Goal: Task Accomplishment & Management: Use online tool/utility

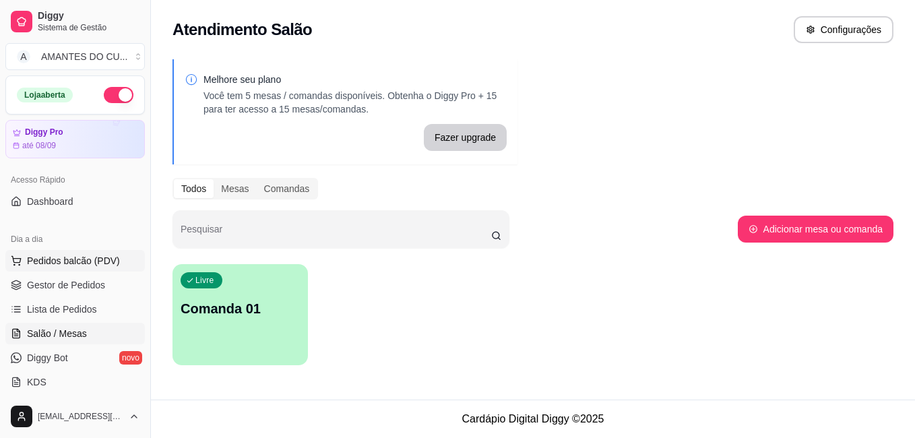
click at [62, 255] on span "Pedidos balcão (PDV)" at bounding box center [73, 260] width 93 height 13
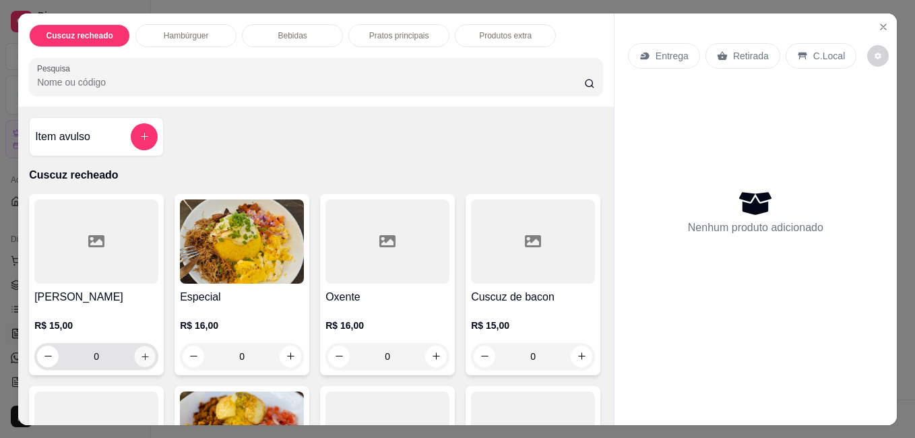
click at [135, 347] on button "increase-product-quantity" at bounding box center [145, 356] width 21 height 21
type input "1"
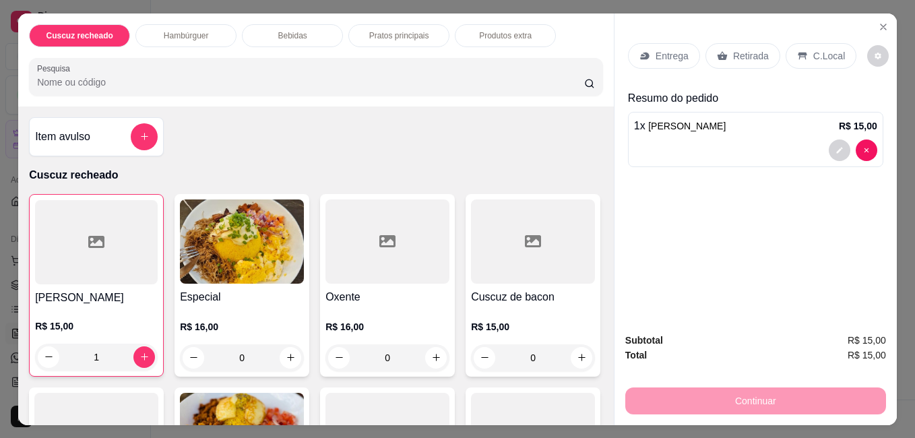
click at [768, 402] on div "Continuar" at bounding box center [755, 399] width 261 height 30
click at [768, 394] on div "Continuar" at bounding box center [755, 399] width 261 height 30
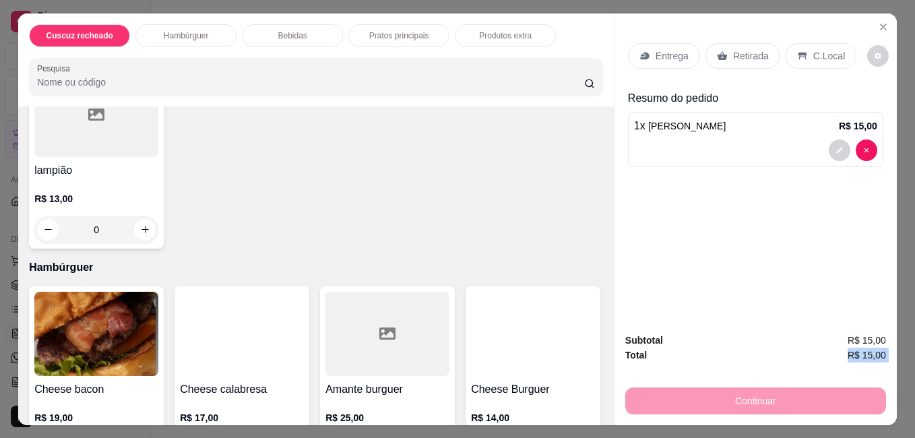
scroll to position [558, 0]
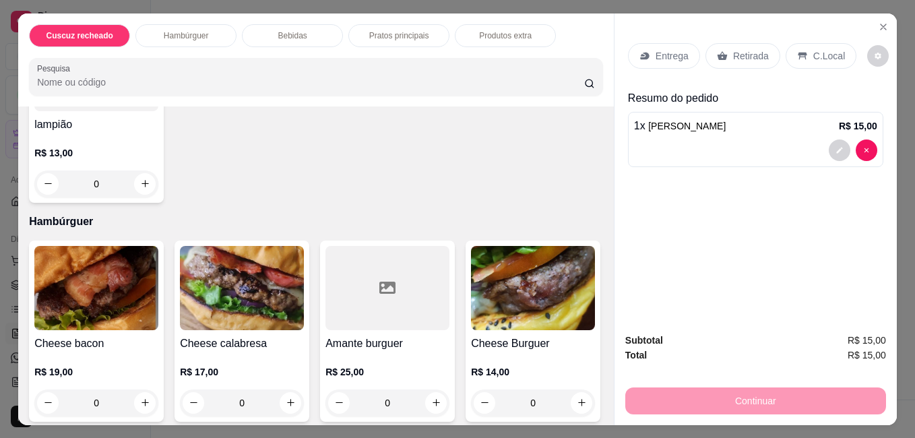
click at [672, 52] on p "Entrega" at bounding box center [671, 55] width 33 height 13
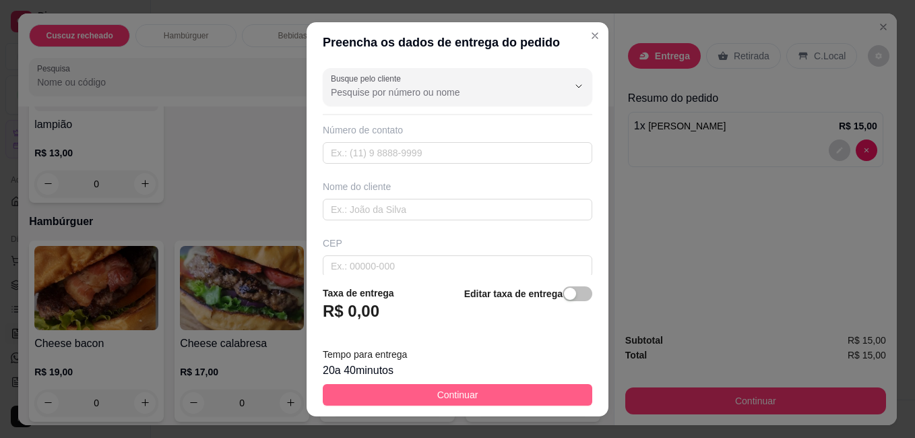
click at [508, 389] on button "Continuar" at bounding box center [457, 395] width 269 height 22
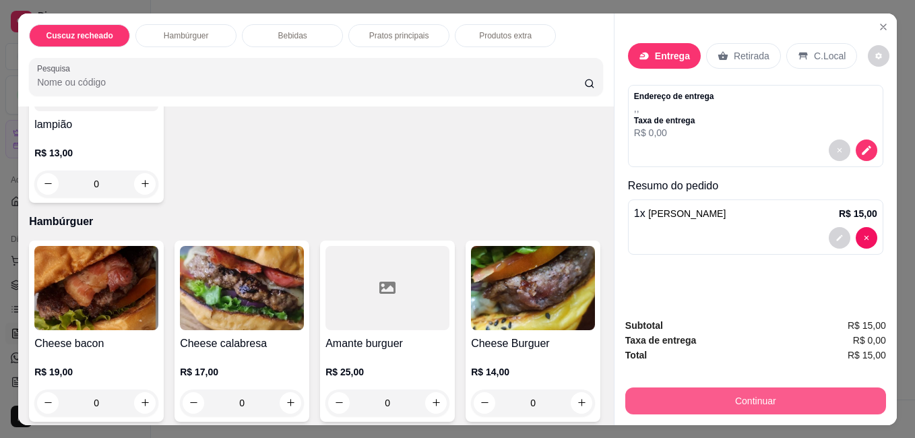
click at [705, 395] on button "Continuar" at bounding box center [755, 400] width 261 height 27
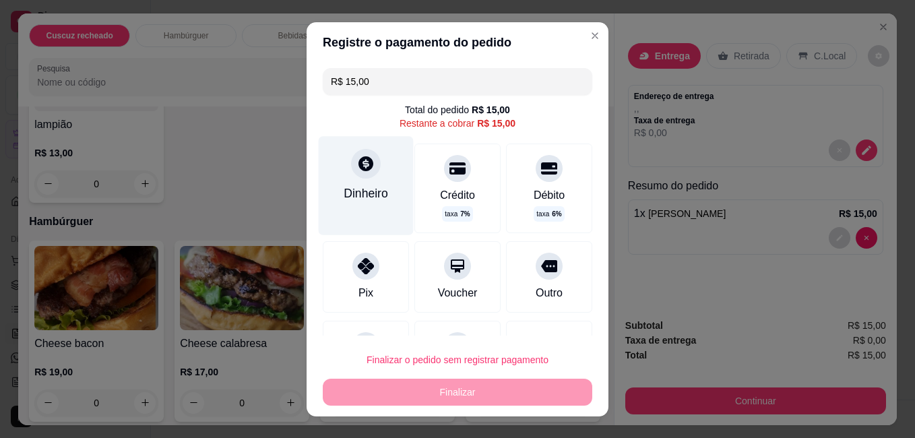
click at [368, 200] on div "Dinheiro" at bounding box center [366, 193] width 44 height 18
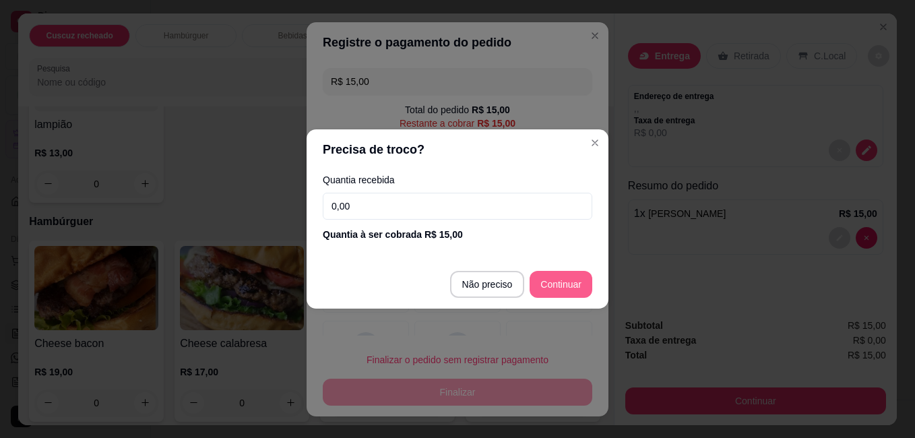
type input "R$ 0,00"
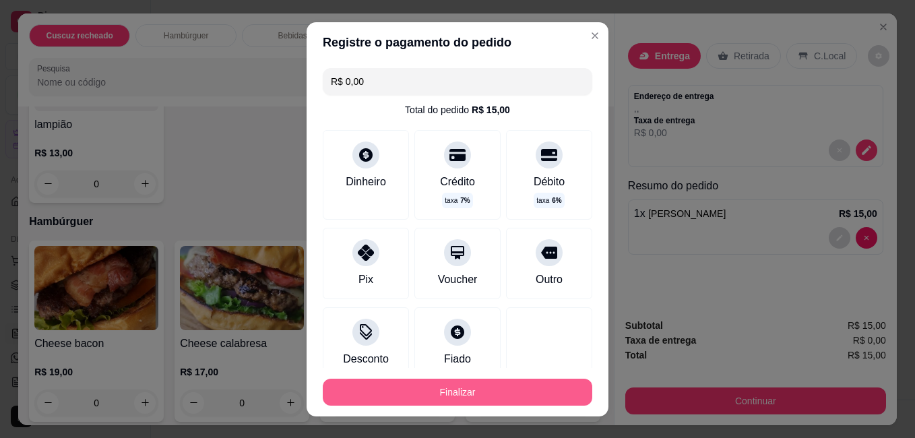
click at [433, 387] on button "Finalizar" at bounding box center [457, 392] width 269 height 27
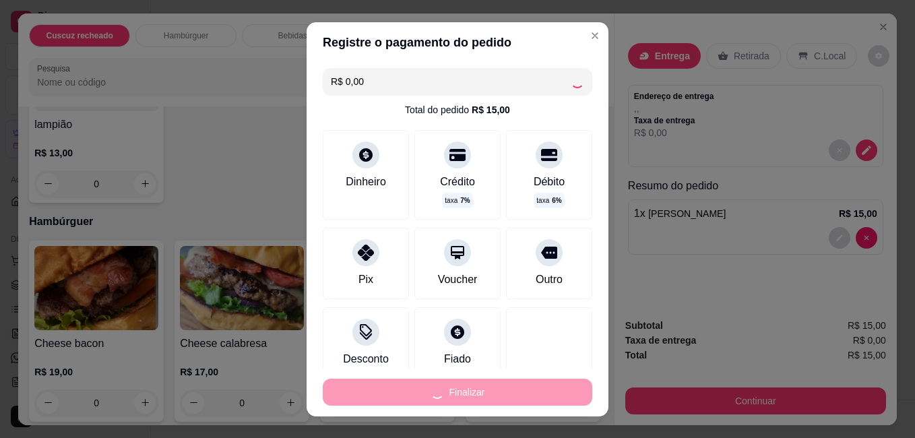
type input "0"
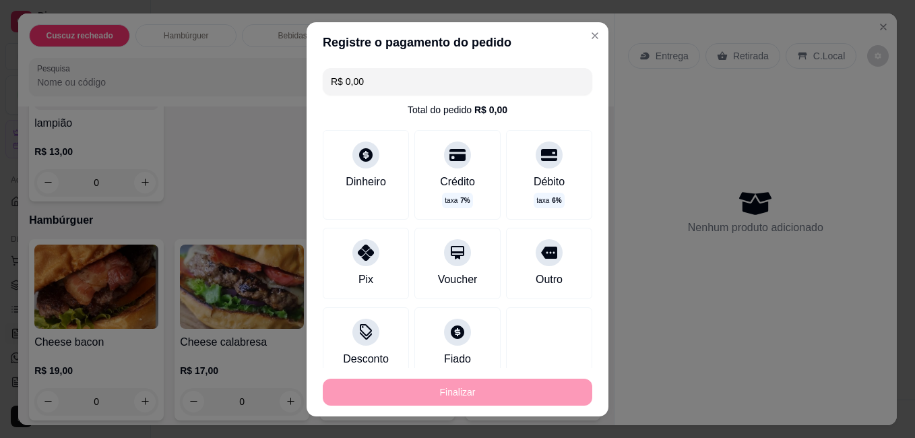
type input "-R$ 15,00"
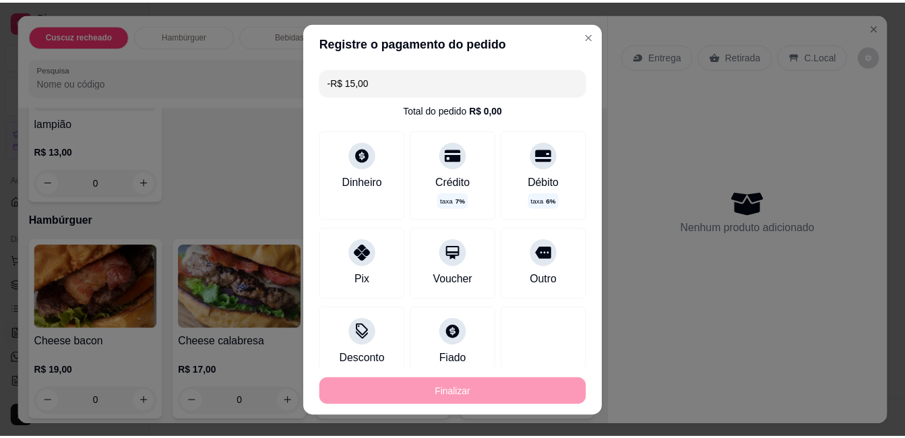
scroll to position [556, 0]
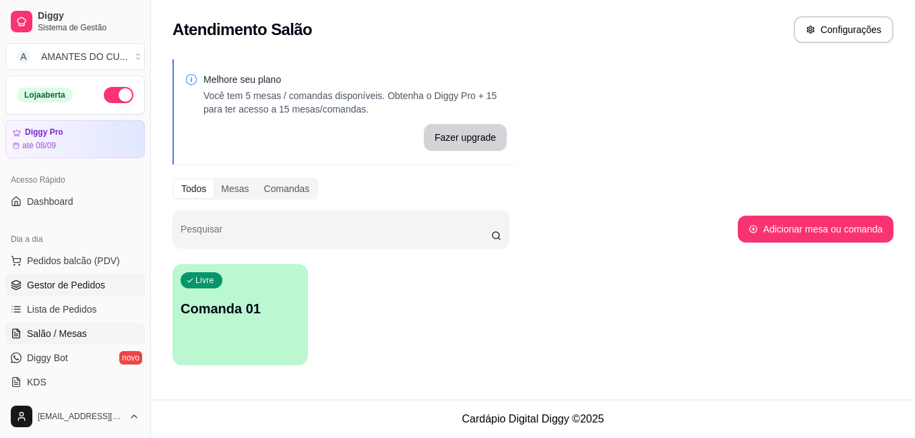
click at [42, 287] on span "Gestor de Pedidos" at bounding box center [66, 284] width 78 height 13
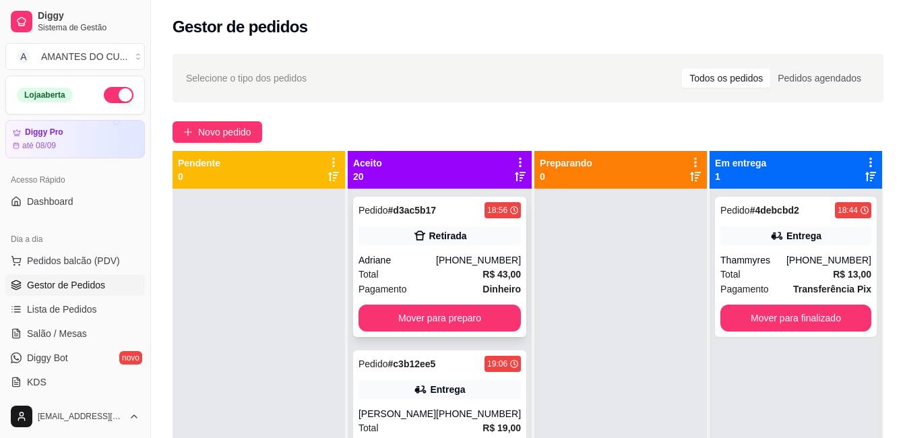
click at [433, 273] on div "Total R$ 43,00" at bounding box center [439, 274] width 162 height 15
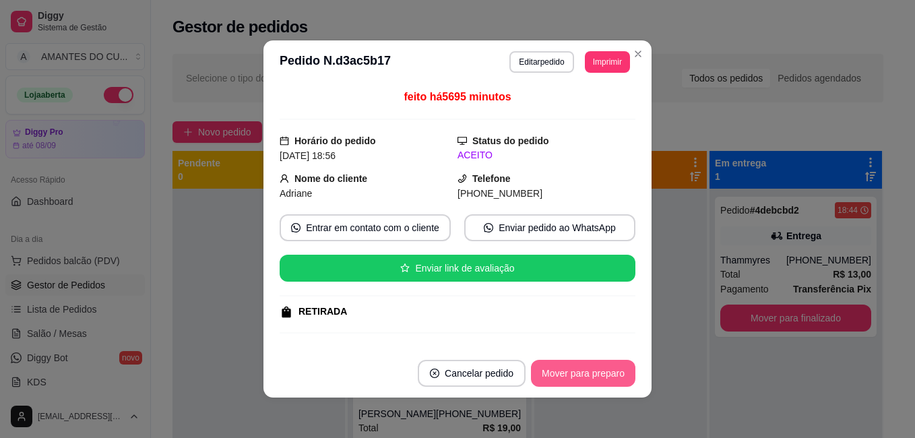
click at [564, 379] on button "Mover para preparo" at bounding box center [583, 373] width 104 height 27
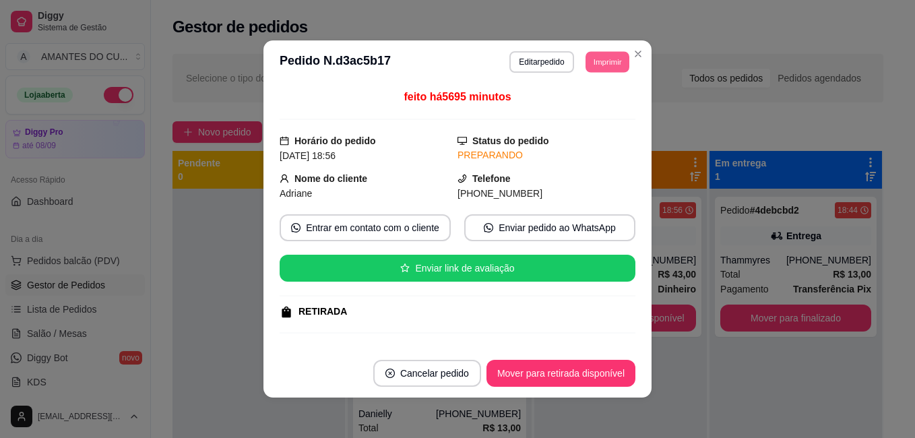
click at [591, 56] on button "Imprimir" at bounding box center [607, 61] width 44 height 21
click at [586, 106] on button "Impressora" at bounding box center [576, 108] width 94 height 21
click at [614, 57] on button "Imprimir" at bounding box center [607, 61] width 44 height 21
click at [594, 104] on button "Impressora" at bounding box center [577, 109] width 98 height 22
click at [599, 69] on button "Imprimir" at bounding box center [607, 61] width 44 height 21
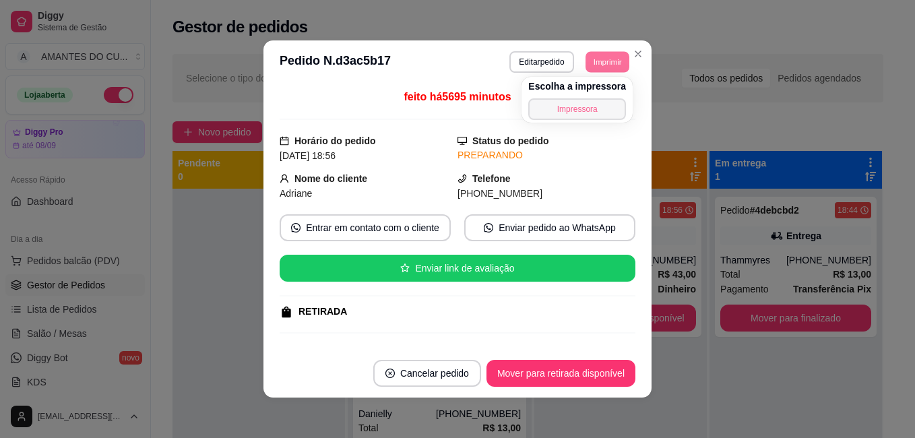
click at [595, 104] on button "Impressora" at bounding box center [577, 109] width 98 height 22
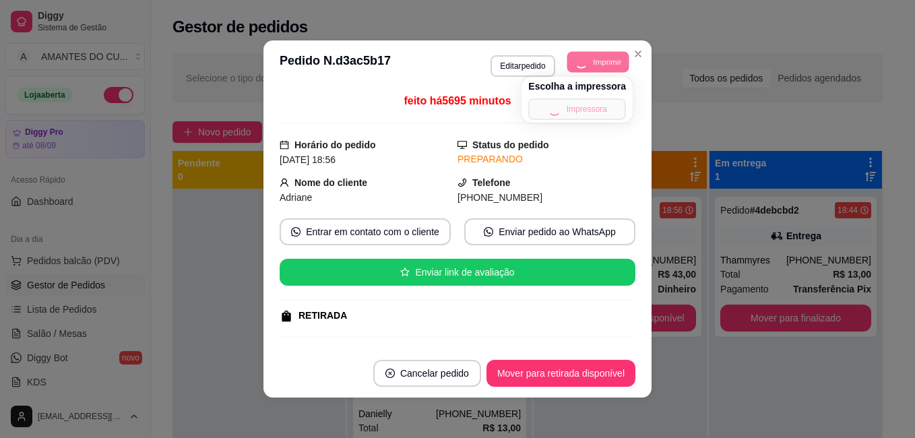
click at [595, 104] on div "Escolha a impressora Impressora" at bounding box center [576, 100] width 111 height 46
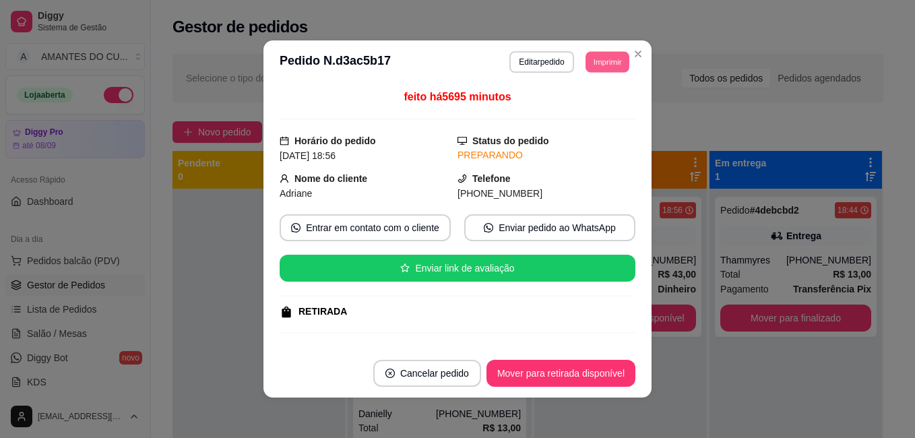
click at [595, 59] on button "Imprimir" at bounding box center [607, 61] width 44 height 21
click at [591, 95] on div "Escolha a impressora Impressora" at bounding box center [576, 100] width 111 height 46
click at [585, 108] on button "Impressora" at bounding box center [577, 109] width 98 height 22
click at [613, 59] on button "Imprimir" at bounding box center [607, 61] width 44 height 21
click at [581, 110] on button "Impressora" at bounding box center [577, 109] width 98 height 22
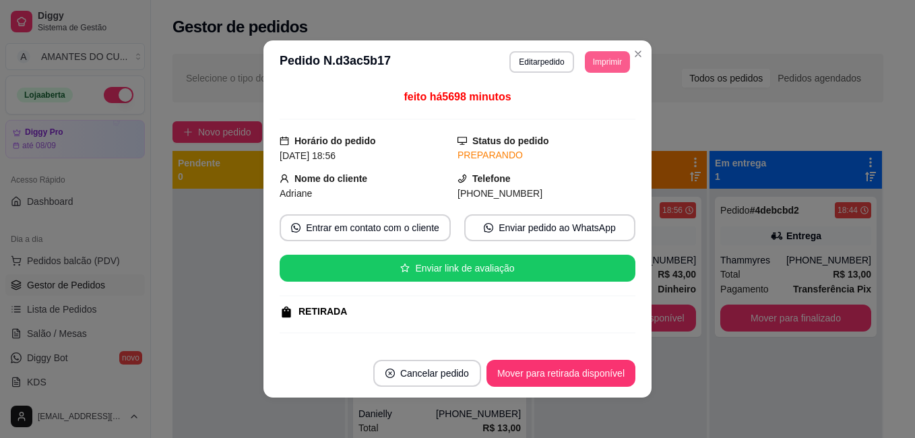
click at [595, 69] on button "Imprimir" at bounding box center [607, 62] width 45 height 22
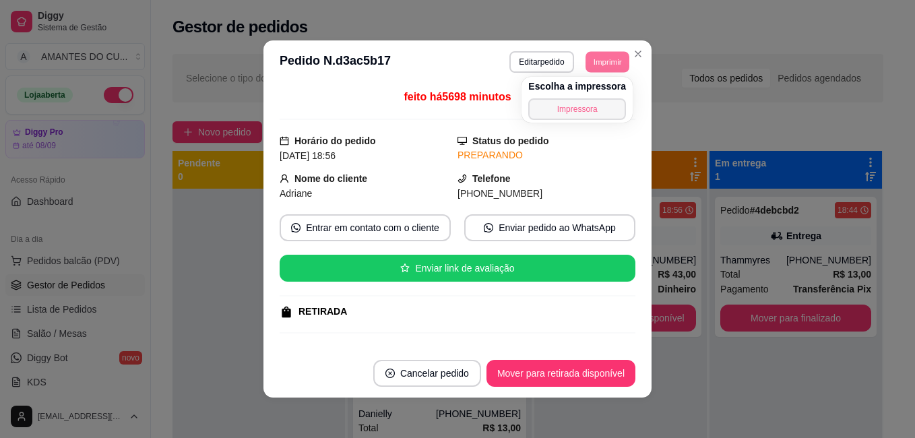
click at [586, 100] on button "Impressora" at bounding box center [577, 109] width 98 height 22
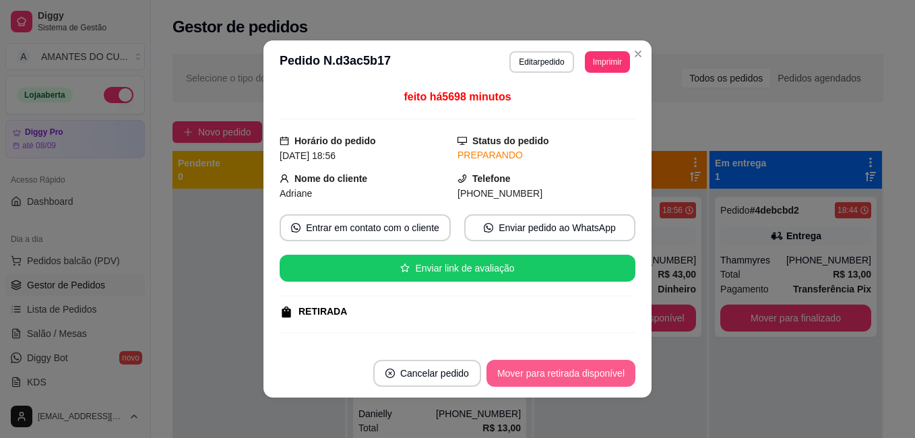
click at [529, 366] on button "Mover para retirada disponível" at bounding box center [560, 373] width 149 height 27
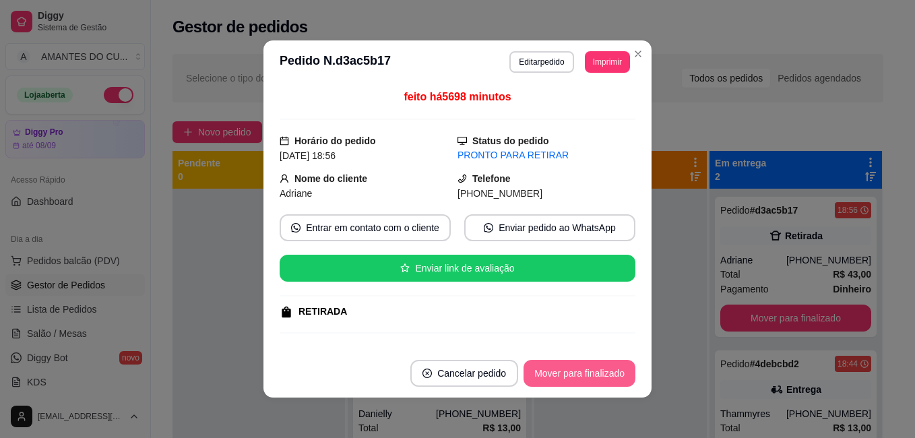
click at [540, 373] on button "Mover para finalizado" at bounding box center [579, 373] width 112 height 27
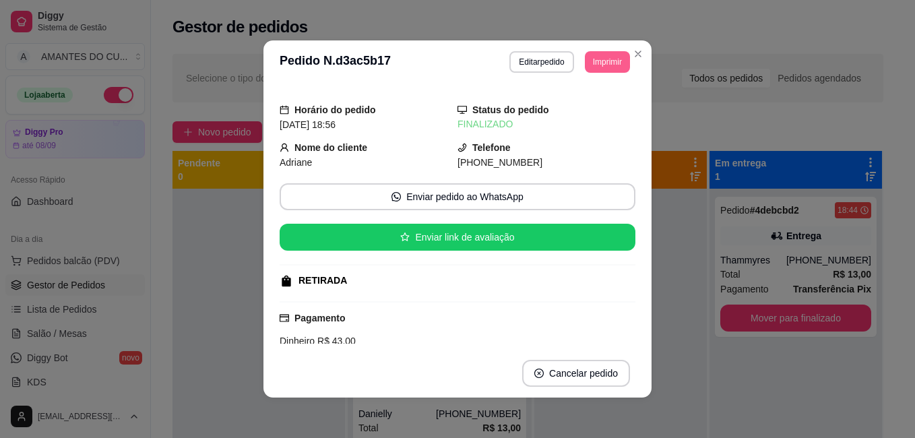
click at [607, 64] on button "Imprimir" at bounding box center [607, 62] width 45 height 22
click at [597, 107] on button "Impressora" at bounding box center [577, 109] width 98 height 22
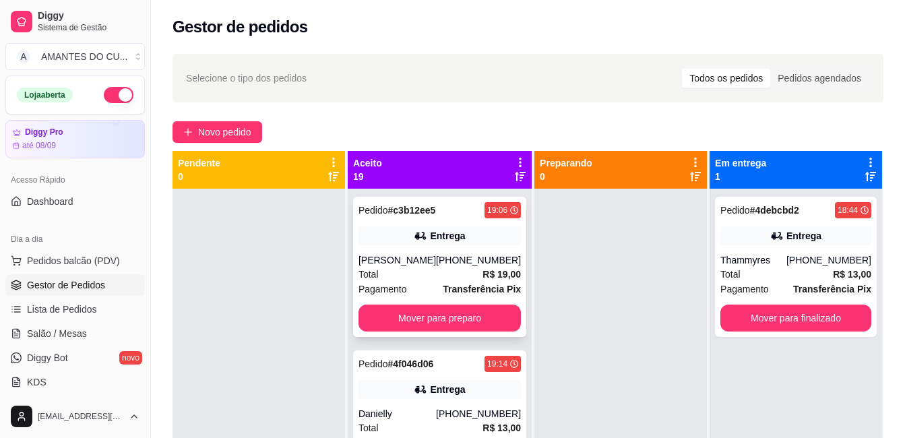
click at [430, 235] on div "Entrega" at bounding box center [447, 235] width 35 height 13
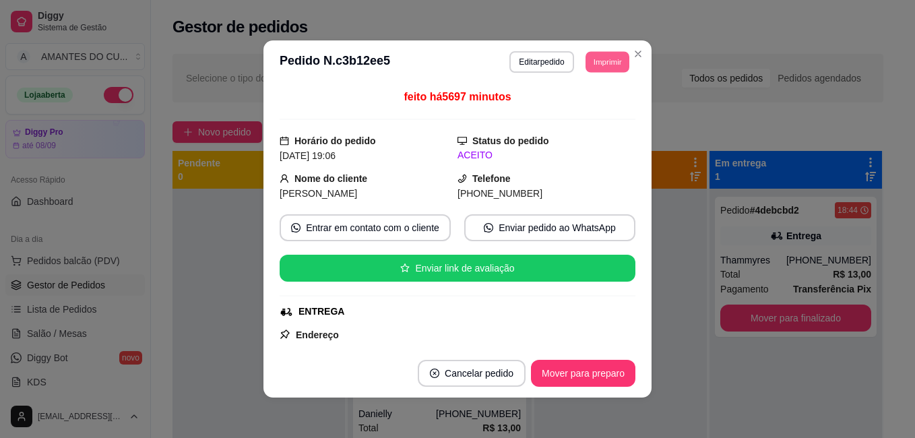
click at [594, 61] on button "Imprimir" at bounding box center [607, 61] width 44 height 21
click at [591, 99] on button "Impressora" at bounding box center [577, 109] width 98 height 22
click at [587, 69] on button "Imprimir" at bounding box center [607, 61] width 44 height 21
click at [588, 100] on button "Impressora" at bounding box center [577, 109] width 98 height 22
click at [588, 101] on div "Escolha a impressora Impressora" at bounding box center [576, 100] width 111 height 46
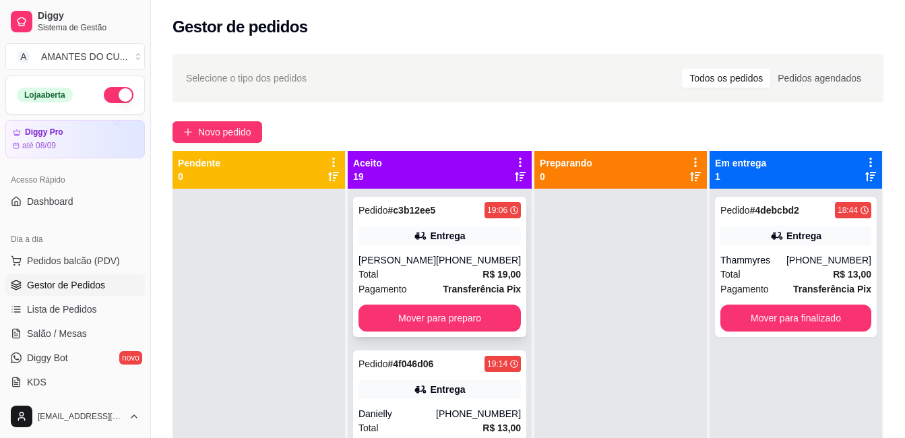
click at [471, 241] on div "Entrega" at bounding box center [439, 235] width 162 height 19
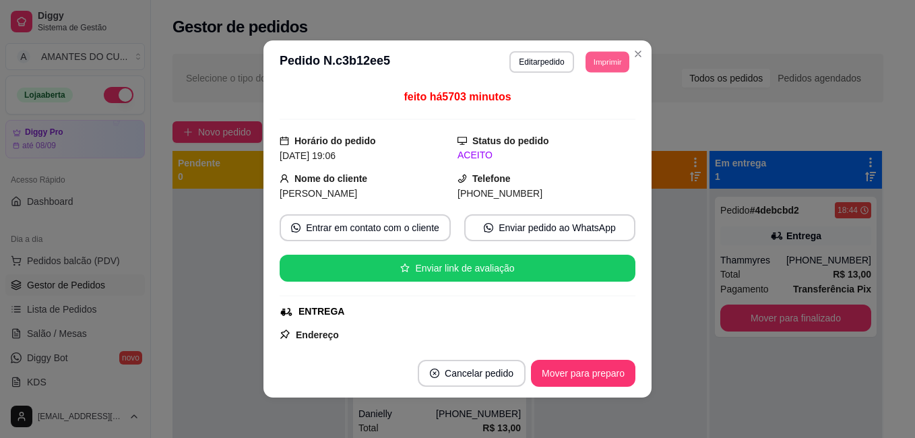
click at [599, 64] on button "Imprimir" at bounding box center [607, 61] width 44 height 21
drag, startPoint x: 576, startPoint y: 121, endPoint x: 577, endPoint y: 112, distance: 8.2
click at [576, 118] on div "Escolha a impressora Impressora" at bounding box center [576, 100] width 111 height 46
click at [578, 112] on button "Impressora" at bounding box center [576, 108] width 94 height 21
click at [593, 60] on button "Imprimir" at bounding box center [607, 61] width 44 height 21
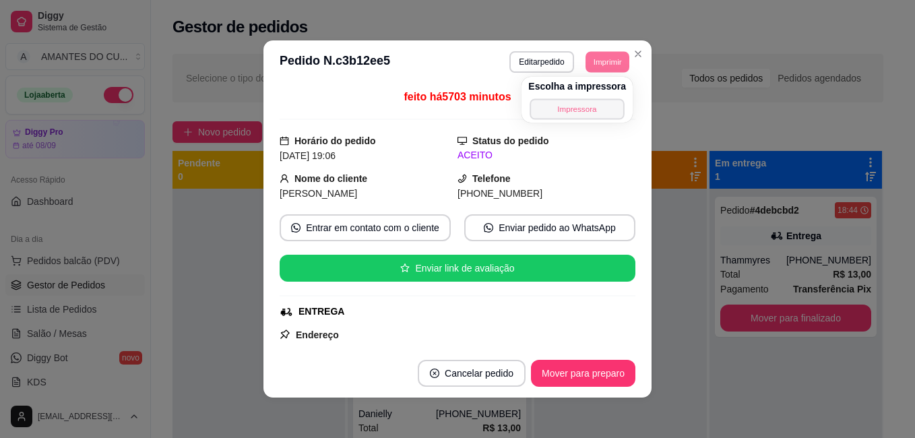
click at [591, 110] on button "Impressora" at bounding box center [577, 108] width 94 height 21
click at [595, 59] on button "Imprimir" at bounding box center [607, 61] width 44 height 21
click at [584, 104] on button "Impressora" at bounding box center [577, 109] width 98 height 22
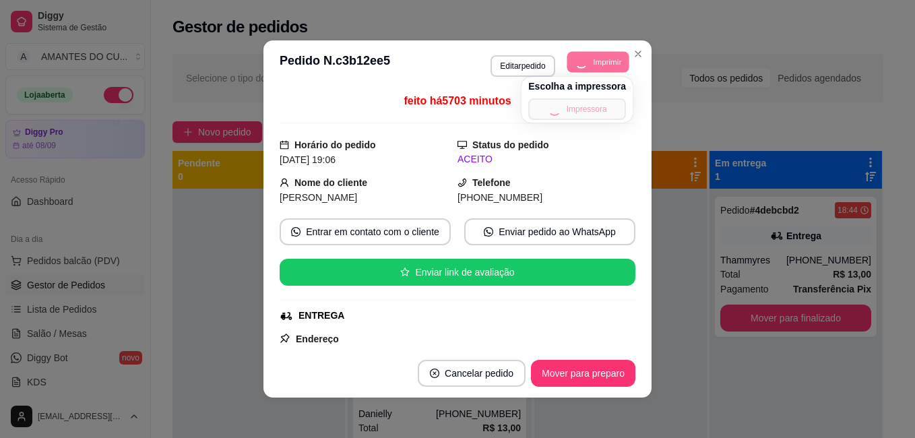
click at [583, 104] on div "Escolha a impressora Impressora" at bounding box center [576, 100] width 111 height 46
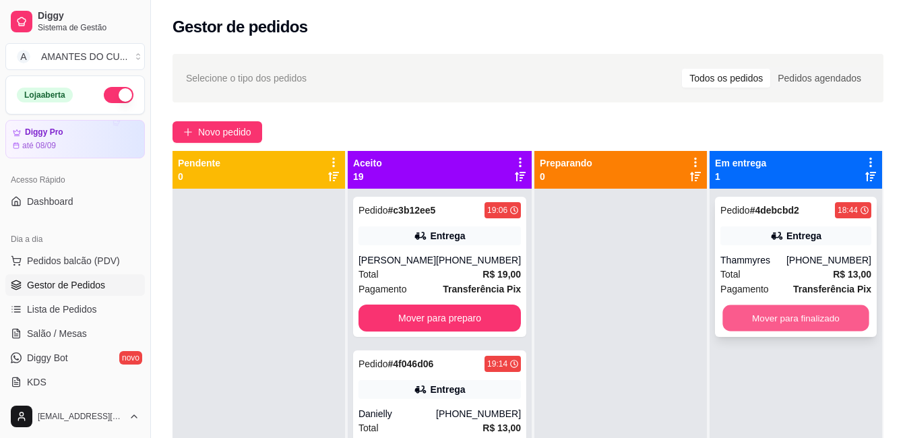
click at [809, 306] on button "Mover para finalizado" at bounding box center [795, 318] width 146 height 26
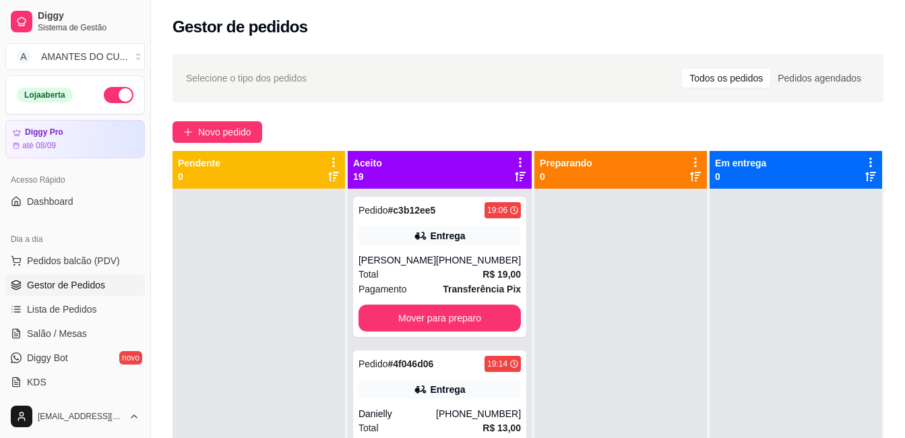
click at [786, 261] on div at bounding box center [795, 408] width 172 height 438
click at [399, 396] on div "Entrega" at bounding box center [439, 389] width 162 height 19
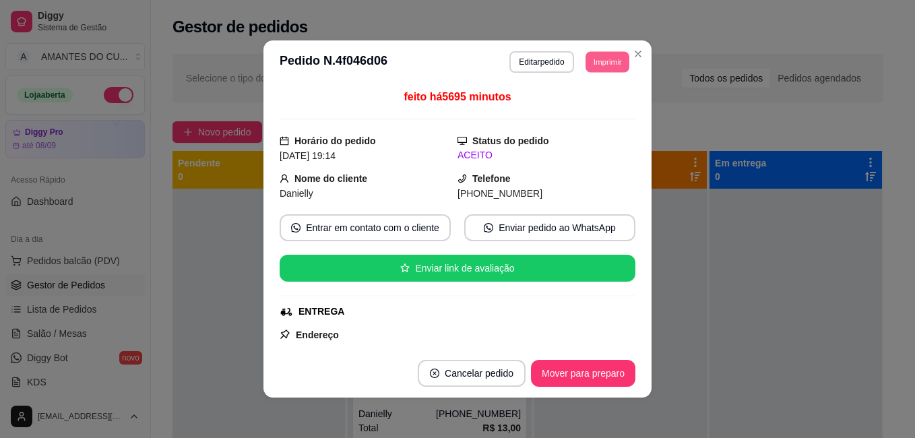
click at [599, 59] on button "Imprimir" at bounding box center [607, 61] width 44 height 21
click at [585, 106] on button "Impressora" at bounding box center [577, 108] width 94 height 21
click at [601, 61] on button "Imprimir" at bounding box center [607, 62] width 45 height 22
click at [590, 105] on button "Impressora" at bounding box center [577, 108] width 94 height 21
click at [604, 51] on button "Imprimir" at bounding box center [607, 62] width 45 height 22
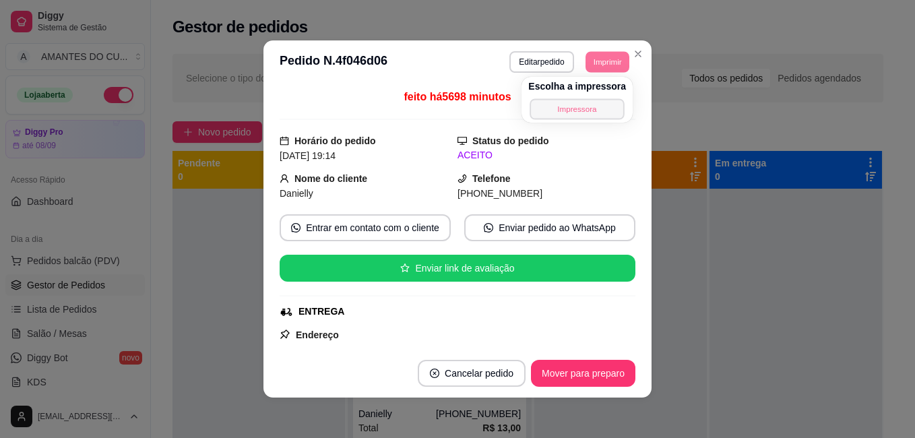
click at [595, 106] on button "Impressora" at bounding box center [577, 108] width 94 height 21
click at [617, 63] on button "Imprimir" at bounding box center [607, 61] width 44 height 21
click at [599, 108] on button "Impressora" at bounding box center [577, 109] width 98 height 22
click at [604, 65] on button "Imprimir" at bounding box center [607, 61] width 44 height 21
click at [604, 102] on button "Impressora" at bounding box center [577, 109] width 98 height 22
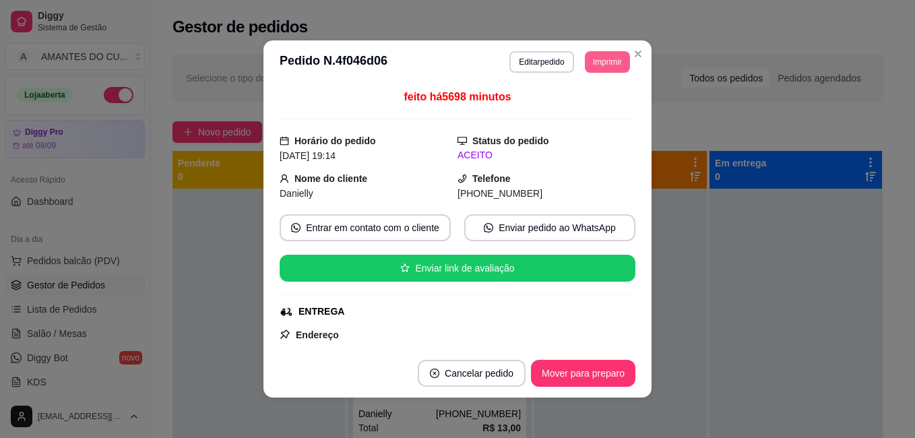
click at [609, 61] on button "Imprimir" at bounding box center [607, 62] width 45 height 22
click at [597, 104] on button "Impressora" at bounding box center [577, 108] width 94 height 21
click at [589, 59] on button "Imprimir" at bounding box center [607, 62] width 45 height 22
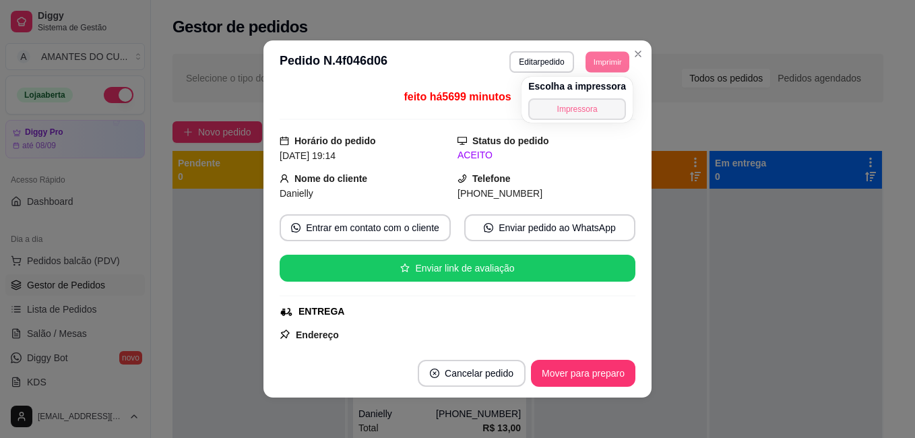
click at [584, 106] on button "Impressora" at bounding box center [577, 109] width 98 height 22
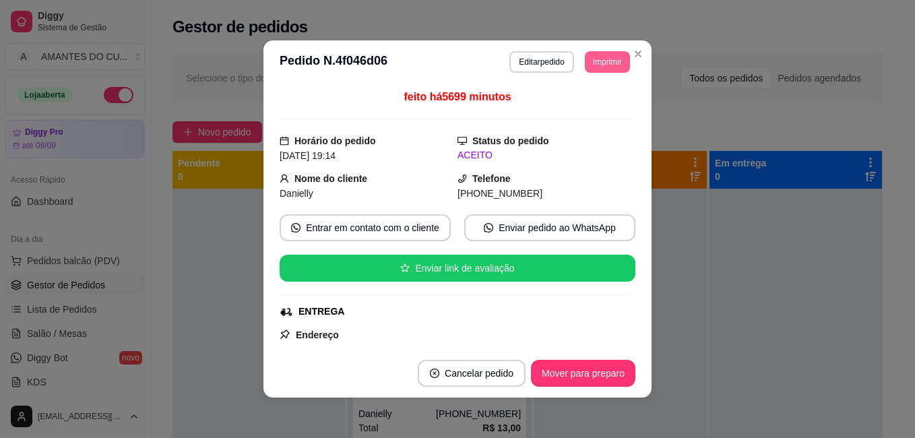
click at [606, 61] on button "Imprimir" at bounding box center [607, 62] width 45 height 22
click at [580, 115] on button "Impressora" at bounding box center [576, 108] width 94 height 21
click at [601, 55] on button "Imprimir" at bounding box center [607, 61] width 44 height 21
click at [581, 101] on button "Impressora" at bounding box center [576, 108] width 94 height 21
